Goal: Ask a question

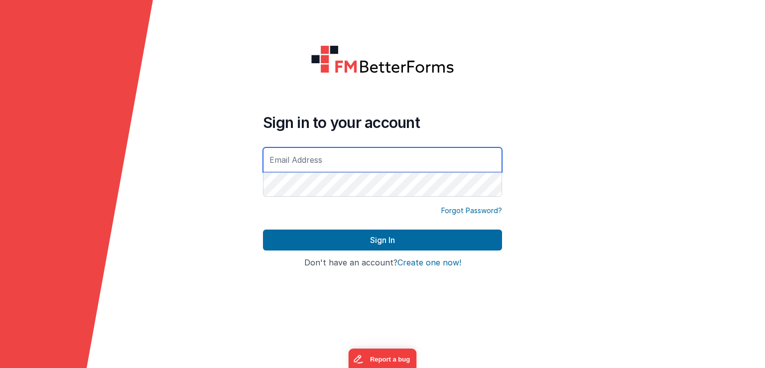
type input "[EMAIL_ADDRESS][DOMAIN_NAME]"
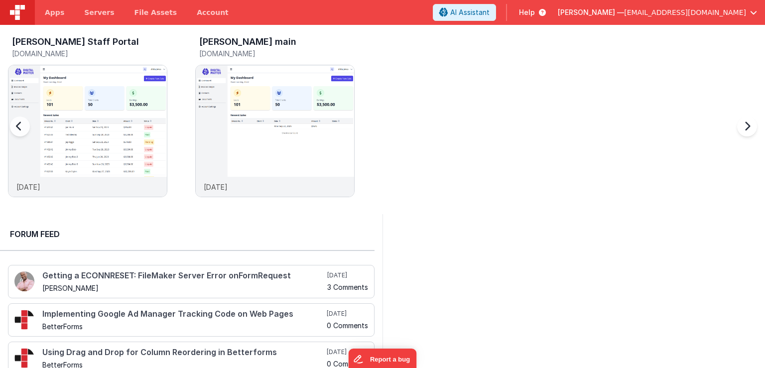
scroll to position [5, 0]
click at [197, 7] on link "Account" at bounding box center [213, 12] width 52 height 25
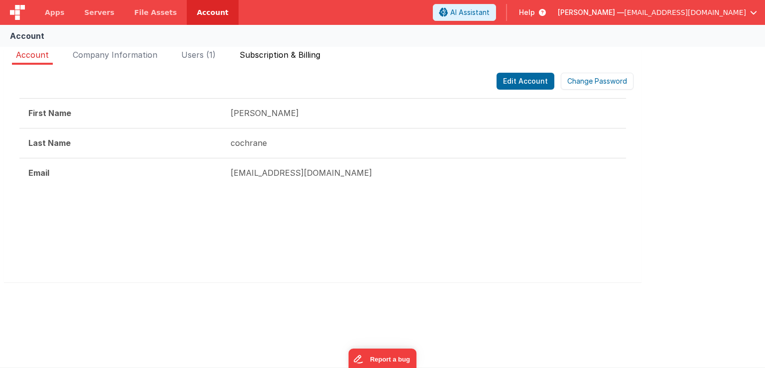
click at [253, 53] on span "Subscription & Billing" at bounding box center [280, 55] width 81 height 10
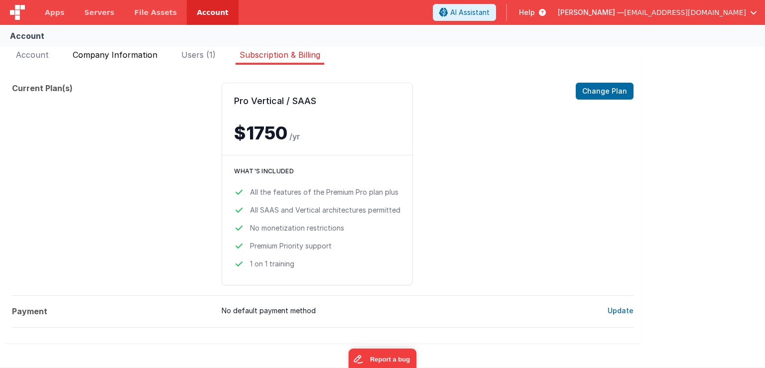
click at [131, 55] on span "Company Information" at bounding box center [115, 55] width 85 height 10
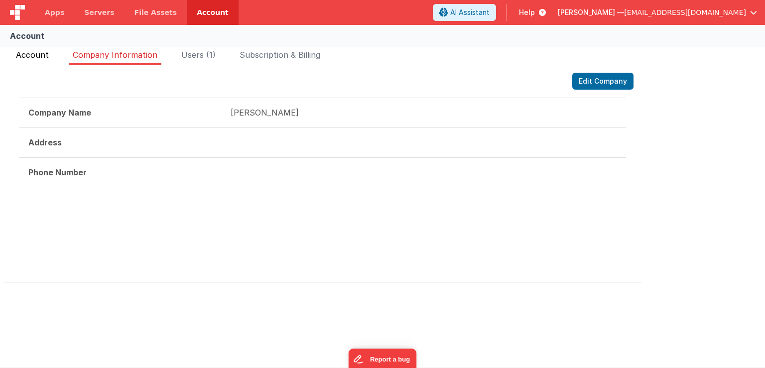
click at [38, 54] on span "Account" at bounding box center [32, 55] width 33 height 10
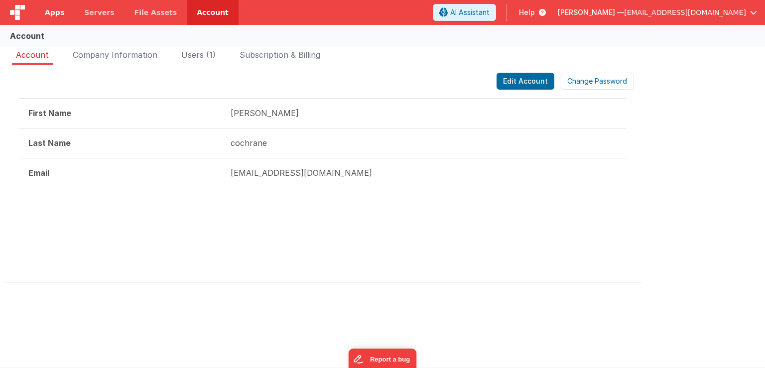
click at [55, 14] on span "Apps" at bounding box center [54, 12] width 19 height 10
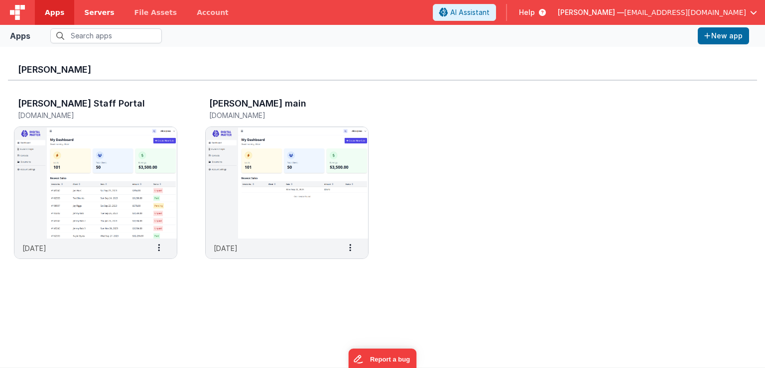
click at [93, 9] on span "Servers" at bounding box center [99, 12] width 30 height 10
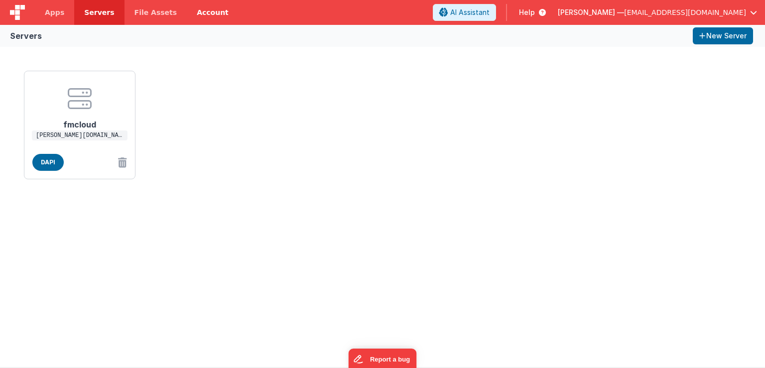
click at [187, 19] on link "Account" at bounding box center [213, 12] width 52 height 25
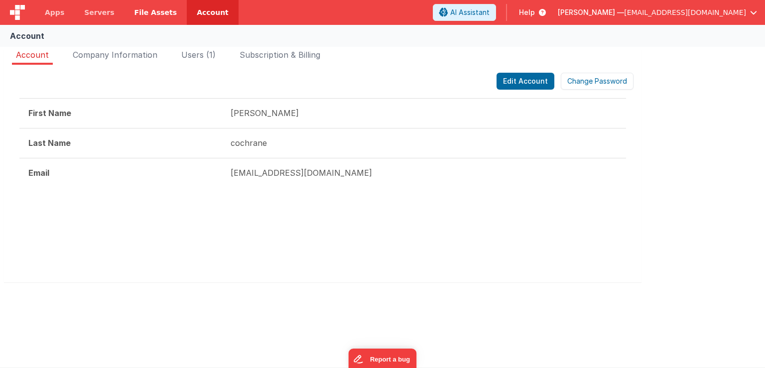
click at [144, 15] on span "File Assets" at bounding box center [156, 12] width 43 height 10
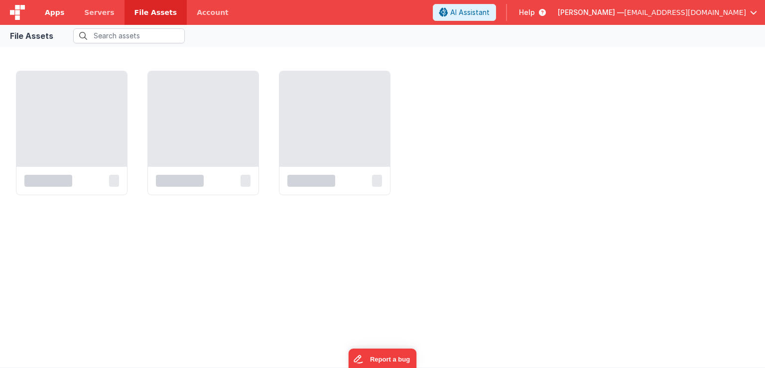
click at [48, 12] on span "Apps" at bounding box center [54, 12] width 19 height 10
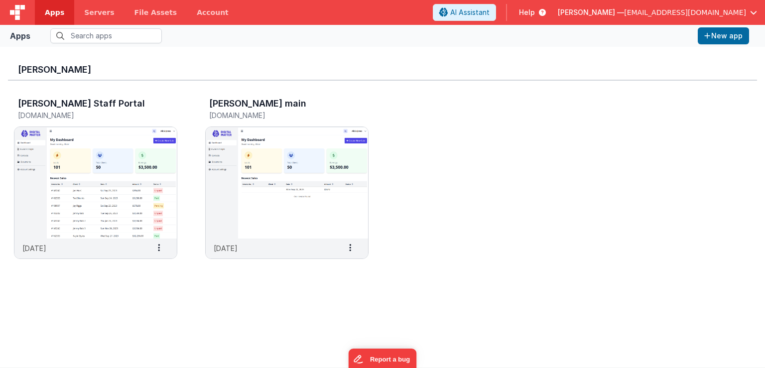
click at [17, 15] on img at bounding box center [17, 12] width 15 height 15
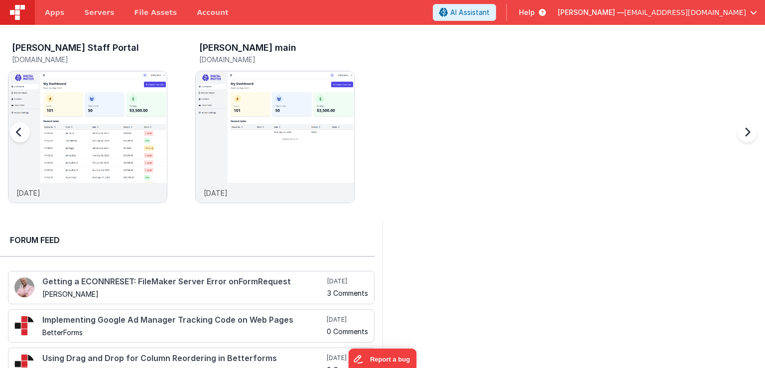
click at [488, 145] on div "[PERSON_NAME] Staff Portal [DOMAIN_NAME] [DATE] [PERSON_NAME] main [DOMAIN_NAME…" at bounding box center [386, 125] width 757 height 173
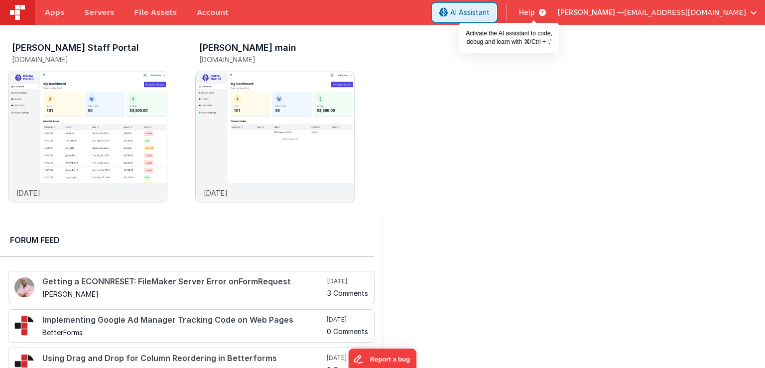
click at [490, 14] on span "AI Assistant" at bounding box center [469, 12] width 39 height 10
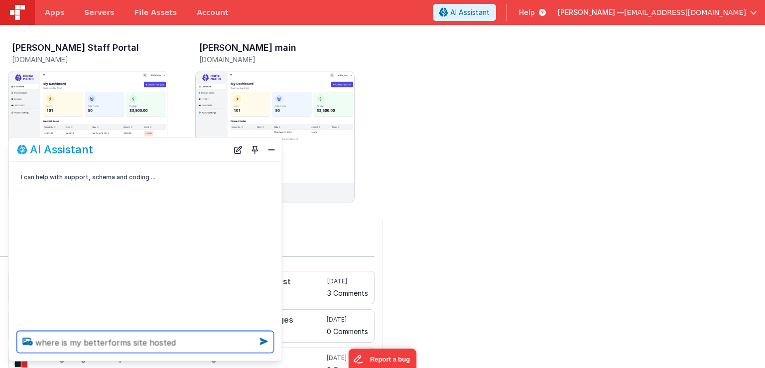
type textarea "where is my betterforms site hosted"
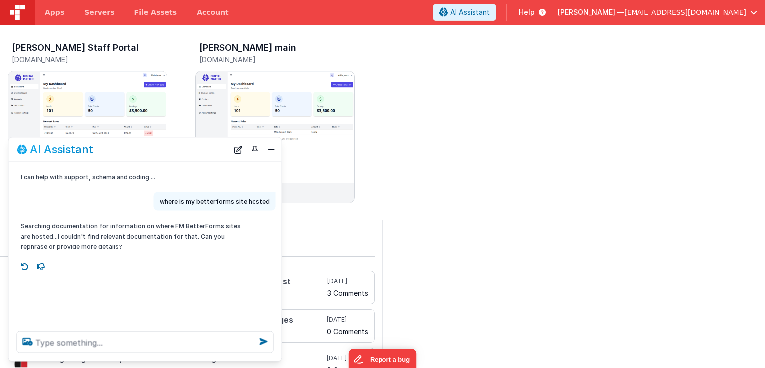
click at [22, 10] on img at bounding box center [17, 12] width 15 height 15
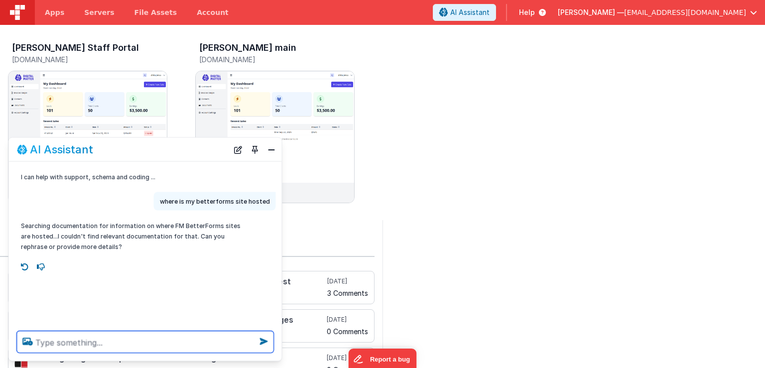
click at [49, 343] on textarea at bounding box center [145, 342] width 257 height 22
type textarea "t"
click at [102, 344] on textarea "fm-betterforms is hosted" at bounding box center [145, 342] width 257 height 22
click at [125, 342] on textarea "fm-betterforms hosted" at bounding box center [145, 342] width 257 height 22
click at [37, 341] on textarea "fm-betterforms" at bounding box center [145, 342] width 257 height 22
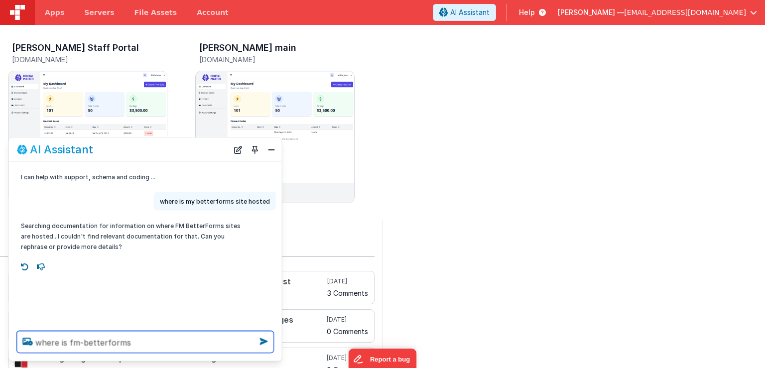
click at [146, 339] on textarea "where is fm-betterforms" at bounding box center [145, 342] width 257 height 22
type textarea "where is fm-betterforms hosted"
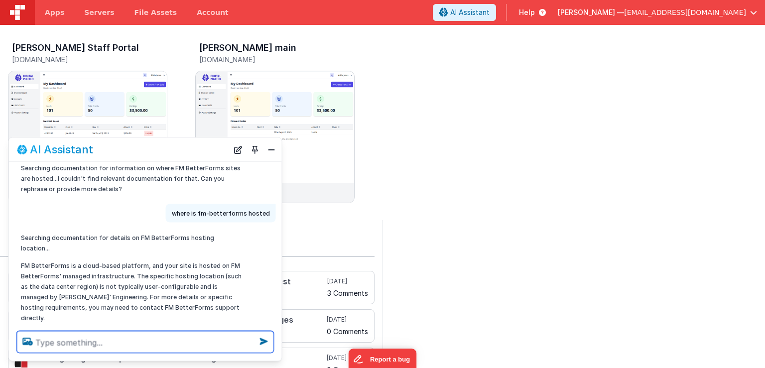
scroll to position [77, 0]
